Goal: Answer question/provide support: Answer question/provide support

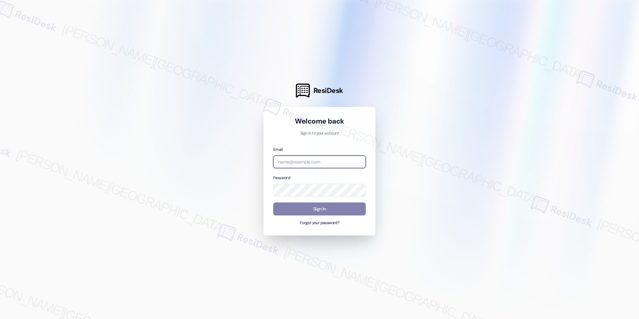
click at [309, 163] on input "email" at bounding box center [319, 161] width 92 height 13
type input "automated-surveys-grant_main-raven.forrosuelo@grant_[DOMAIN_NAME]"
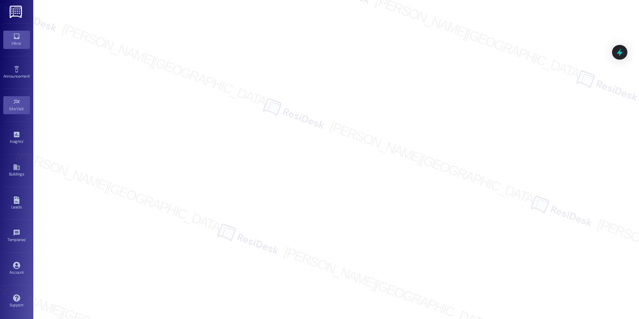
click at [11, 34] on link "Inbox" at bounding box center [16, 40] width 27 height 18
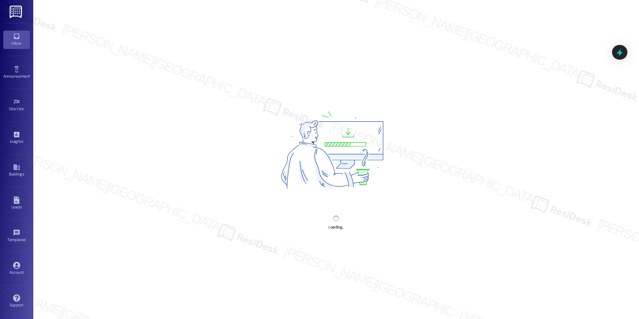
click at [13, 37] on icon at bounding box center [16, 36] width 7 height 7
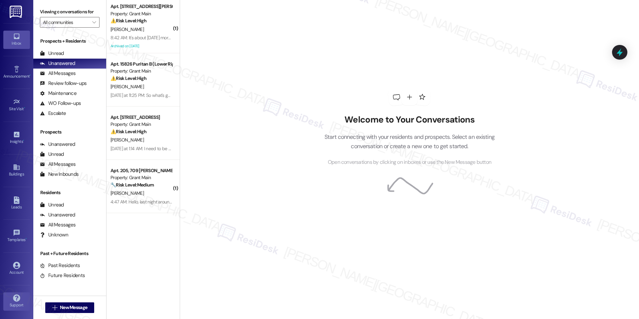
click at [7, 296] on link "Support" at bounding box center [16, 301] width 27 height 18
